Goal: Task Accomplishment & Management: Manage account settings

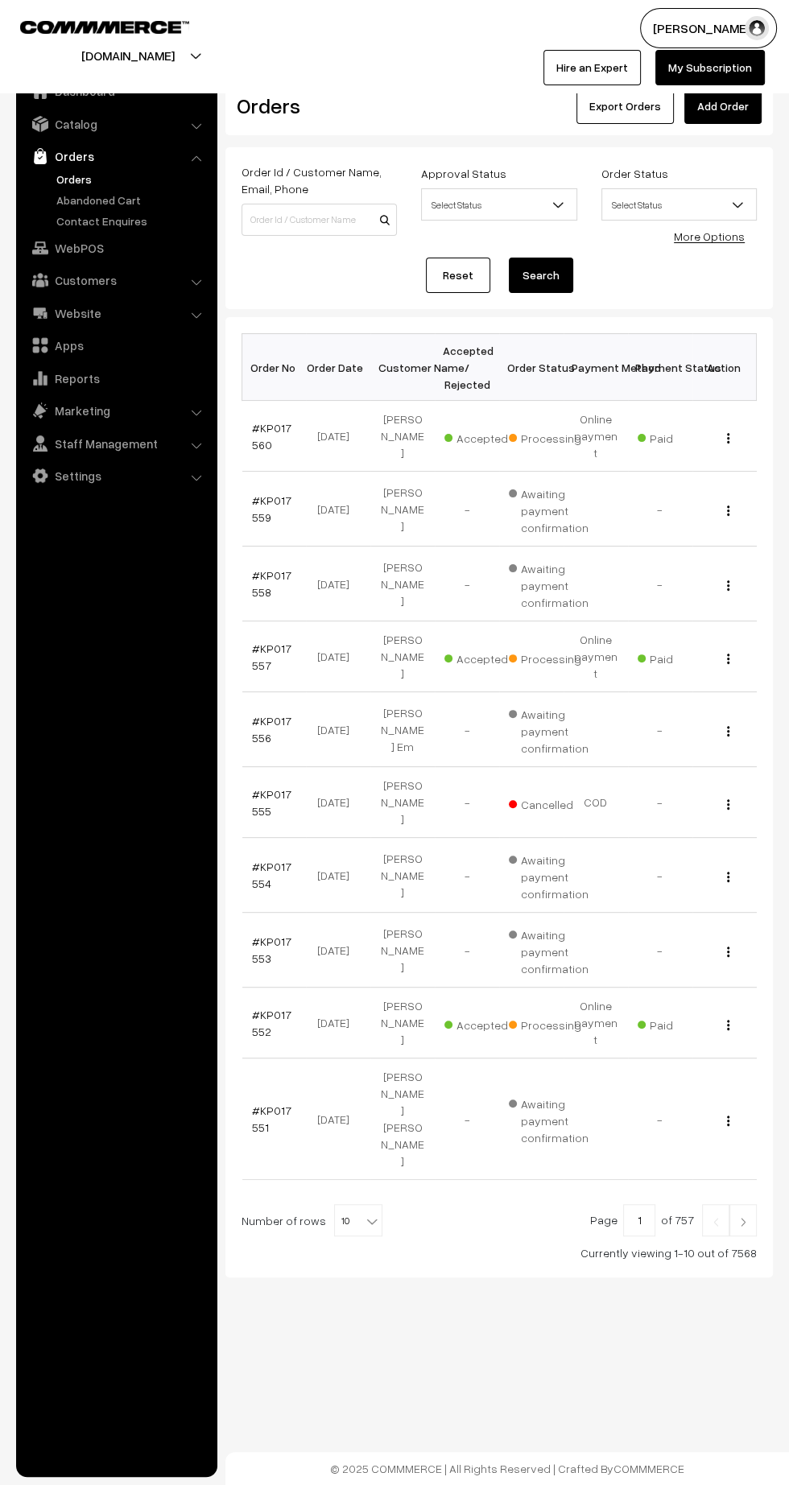
click at [258, 1008] on link "#KP017552" at bounding box center [271, 1023] width 39 height 31
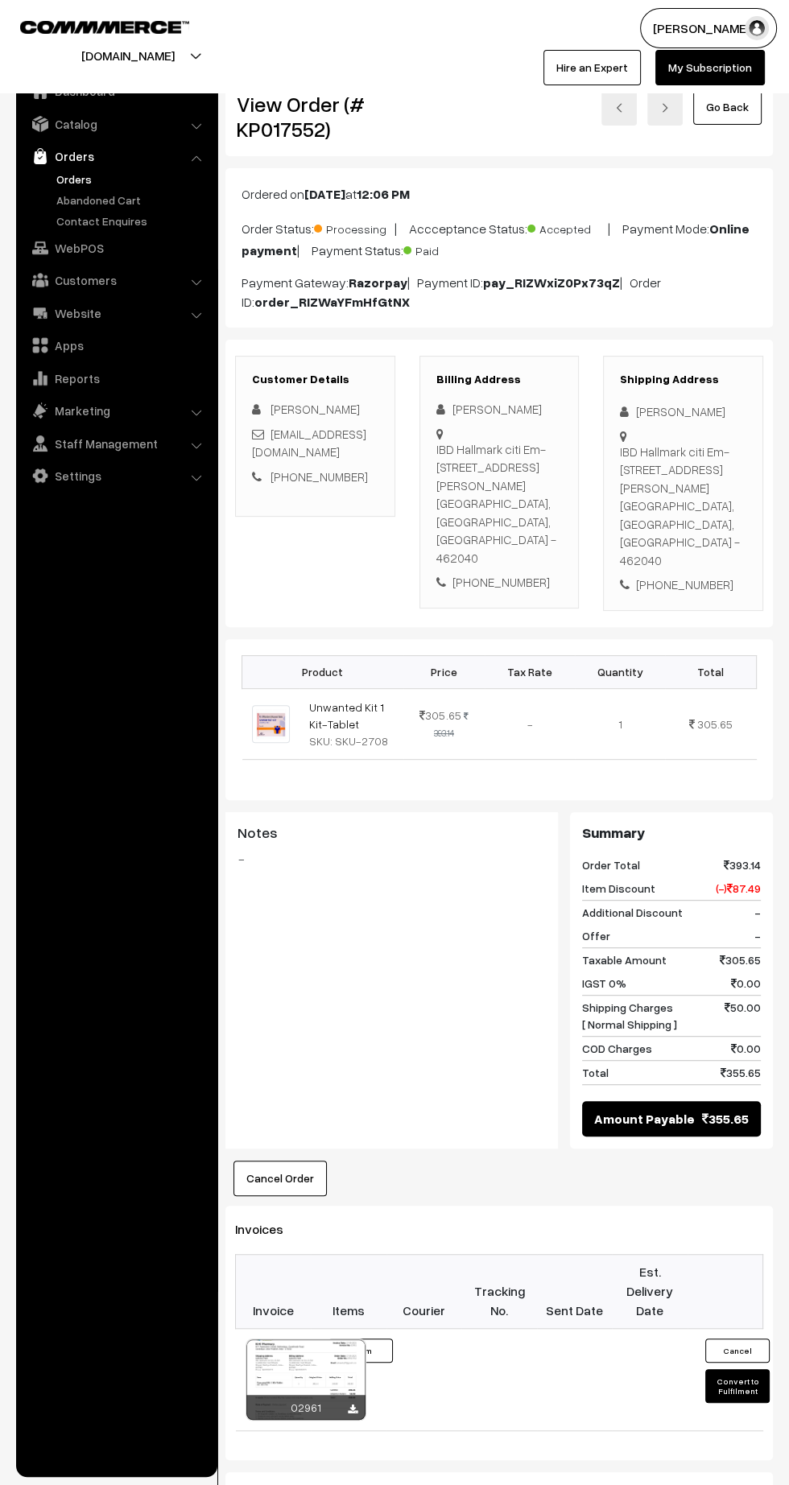
click at [72, 171] on link "Orders" at bounding box center [131, 179] width 159 height 17
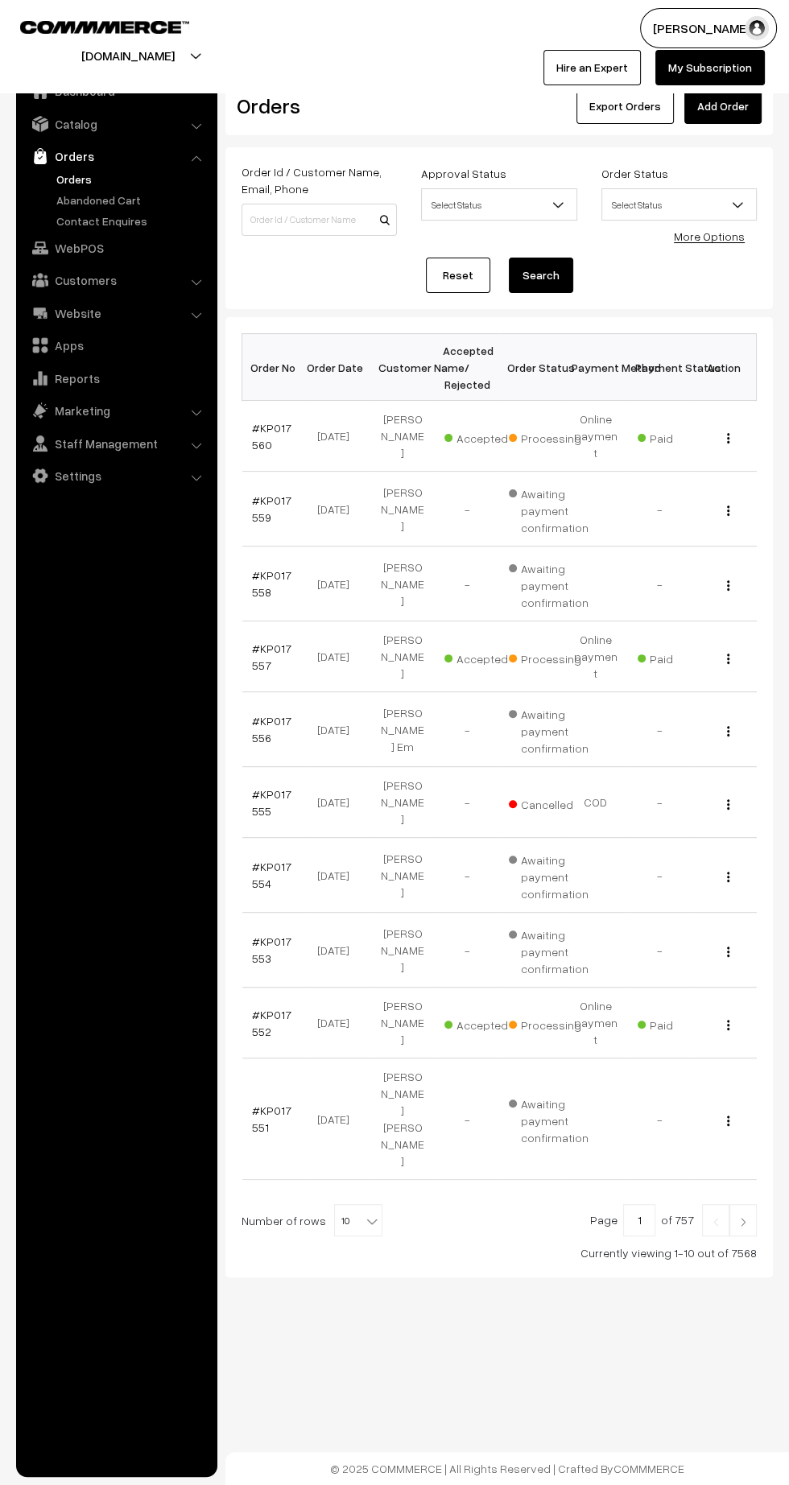
click at [72, 207] on link "Abandoned Cart" at bounding box center [131, 200] width 159 height 17
